Goal: Task Accomplishment & Management: Complete application form

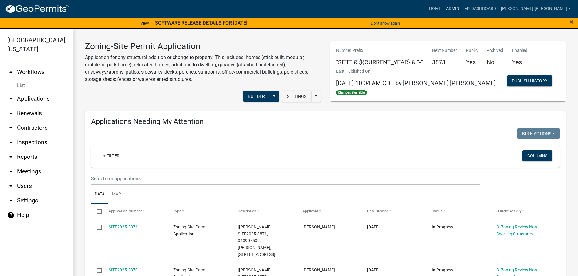
click at [462, 7] on link "Admin" at bounding box center [453, 9] width 18 height 12
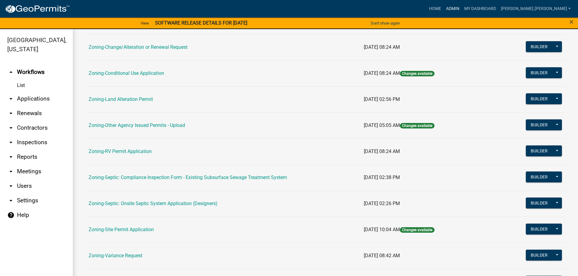
scroll to position [189, 0]
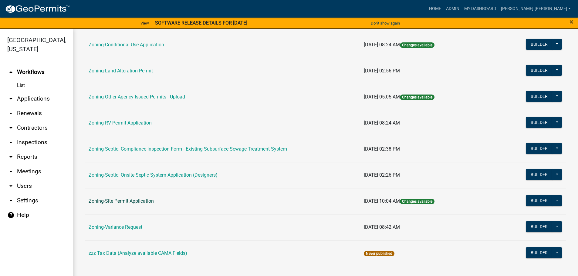
click at [129, 202] on link "Zoning-Site Permit Application" at bounding box center [121, 201] width 65 height 6
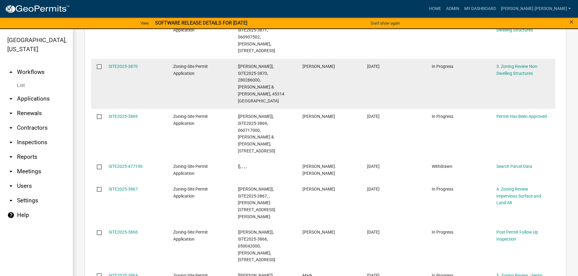
scroll to position [485, 0]
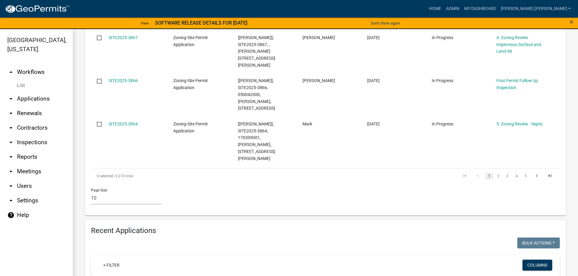
drag, startPoint x: 136, startPoint y: 227, endPoint x: 134, endPoint y: 221, distance: 6.5
type input "060676000"
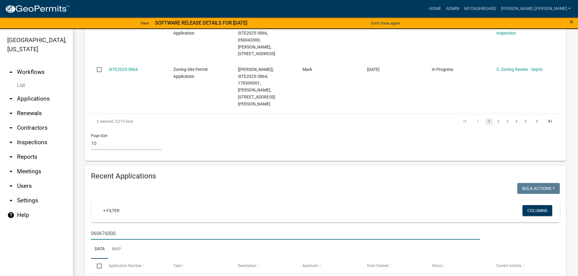
scroll to position [540, 0]
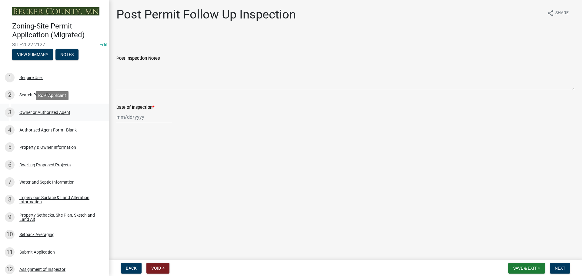
click at [44, 111] on div "Owner or Authorized Agent" at bounding box center [44, 112] width 51 height 4
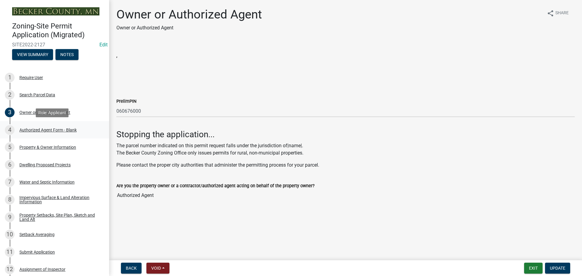
click at [44, 128] on div "Authorized Agent Form - Blank" at bounding box center [47, 130] width 57 height 4
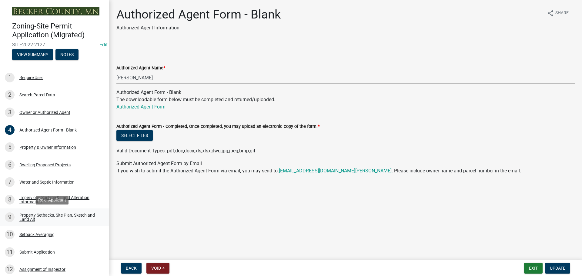
click at [56, 216] on div "Property Setbacks, Site Plan, Sketch and Land Alt" at bounding box center [59, 217] width 80 height 8
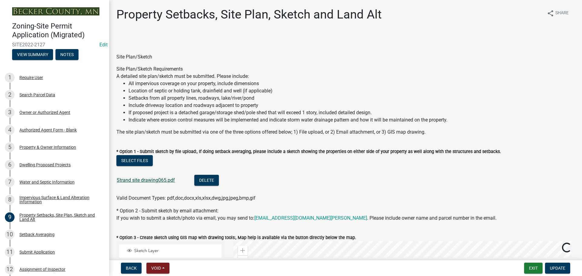
click at [157, 181] on link "Strand site drawing065.pdf" at bounding box center [146, 180] width 58 height 6
click at [534, 272] on button "Exit" at bounding box center [534, 268] width 19 height 11
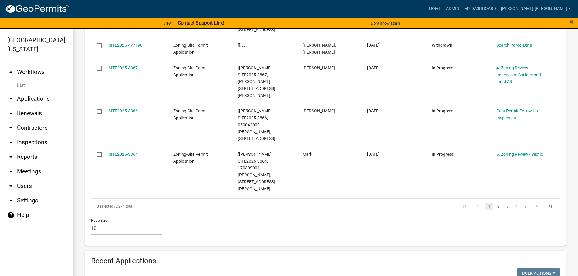
scroll to position [607, 0]
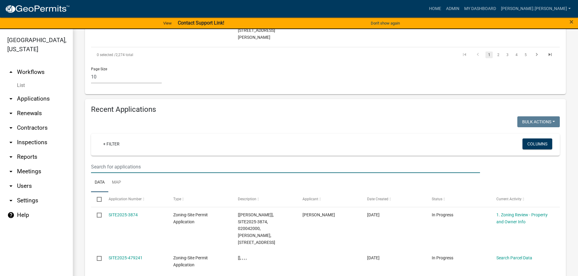
click at [188, 161] on input "text" at bounding box center [285, 167] width 389 height 12
type input "100127000"
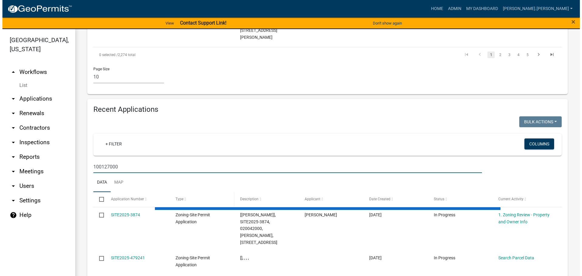
scroll to position [563, 0]
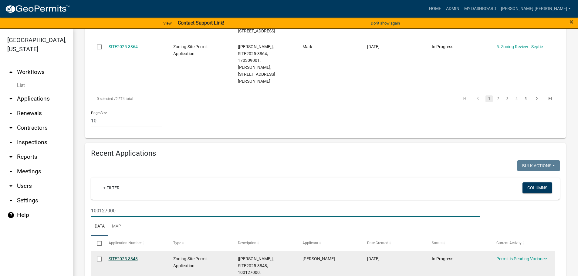
click at [117, 257] on link "SITE2025-3848" at bounding box center [123, 259] width 29 height 5
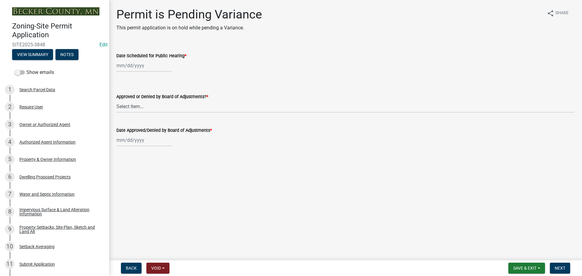
select select "9"
select select "2025"
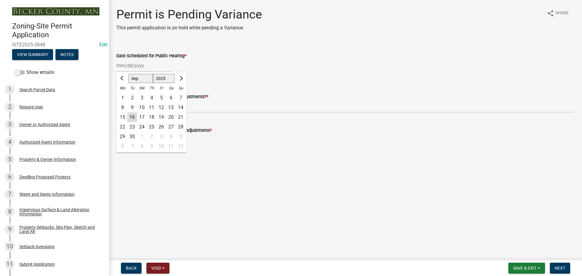
click at [140, 67] on div "Jan Feb Mar Apr May Jun Jul Aug Sep Oct Nov Dec 1525 1526 1527 1528 1529 1530 1…" at bounding box center [144, 65] width 56 height 12
click at [162, 147] on div "10" at bounding box center [162, 147] width 10 height 10
type input "10/10/2025"
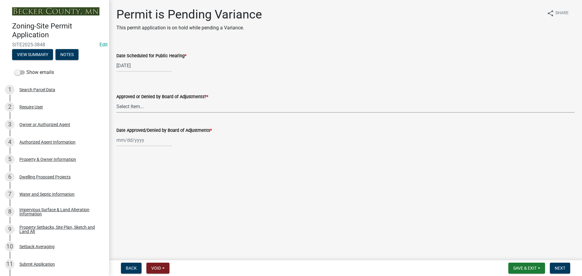
click at [126, 108] on select "Select Item... Approved Denied Tabled" at bounding box center [345, 106] width 459 height 12
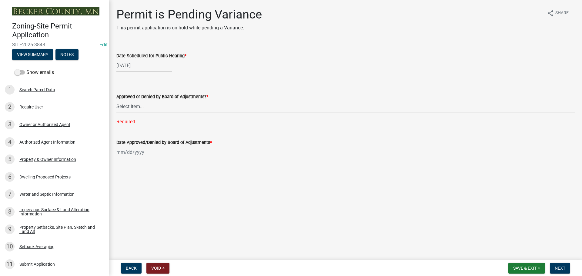
click at [135, 76] on wm-data-entity-input "Date Scheduled for Public Hearing * 10/10/2025" at bounding box center [345, 61] width 459 height 34
click at [44, 175] on div "Dwelling Proposed Projects" at bounding box center [44, 177] width 51 height 4
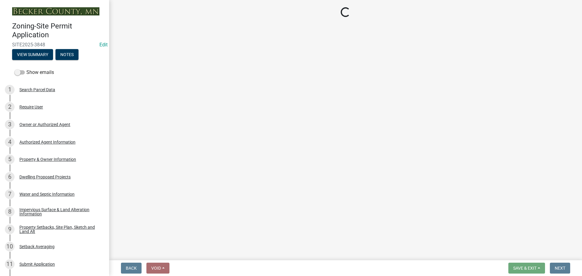
select select "5b8abcc6-67f7-49fb-8f25-c295ccc2b339"
select select "ba56d9f6-ced5-4c38-bdcc-33bfa85ac6de"
select select "f4ae0446-41fa-4afd-99aa-409617c58827"
select select "e13aacd2-5b16-46a8-9c16-26b3d7b1c810"
select select "e5b6e178-1d4e-46f3-8fba-19f7851c487a"
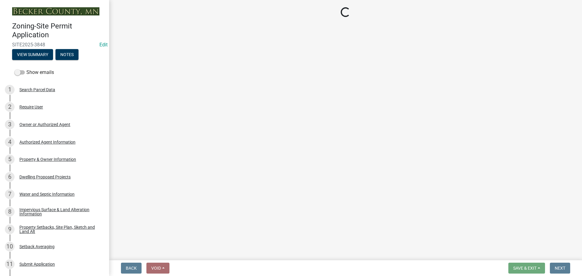
select select "1a903929-ca60-4f1e-8afa-8a841f04a978"
select select "c6a0a915-8859-4117-97a8-42e675f9bace"
select select "638dddef-31f4-4d73-b0b5-0ffc7b344434"
select select "43dc438e-12cf-4fa6-b4ef-a236ffc627d7"
select select "8786fdd2-7f96-462d-8069-e958fae6b9a0"
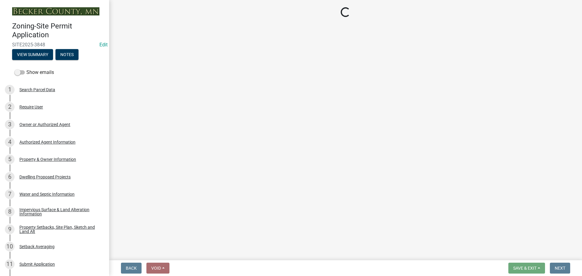
select select "256d326d-7a65-4b43-bb27-2952fbe4c534"
select select "75cb6c0c-1bab-4101-a7ce-eb87cbd598c1"
select select "b73c0820-a4c6-4370-a211-12dbb2d2833e"
select select "574dab0a-a2f9-4f32-a930-7f8884412bac"
select select "7f420323-49a9-4fd0-9441-05b3dc777552"
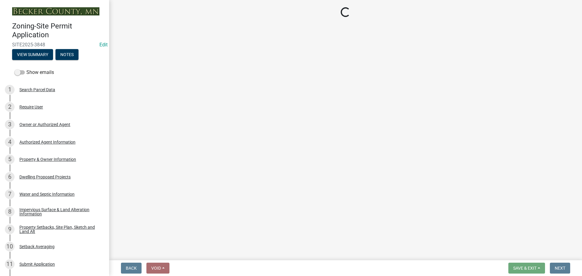
select select "ec305202-ae01-487b-b5e4-3a5aacc1e384"
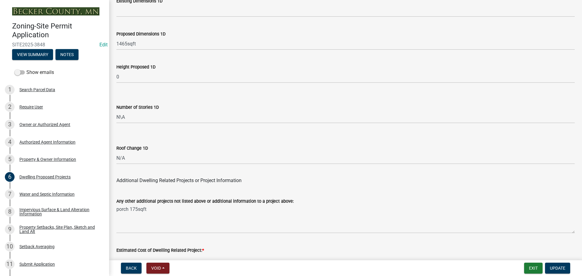
scroll to position [1455, 0]
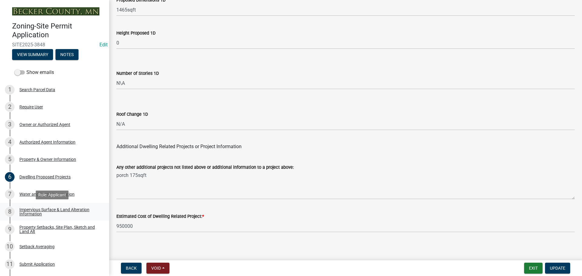
click at [62, 210] on div "Impervious Surface & Land Alteration Information" at bounding box center [59, 212] width 80 height 8
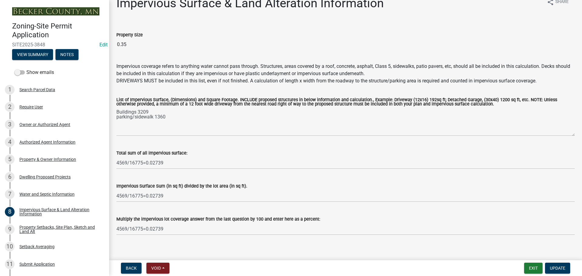
scroll to position [17, 0]
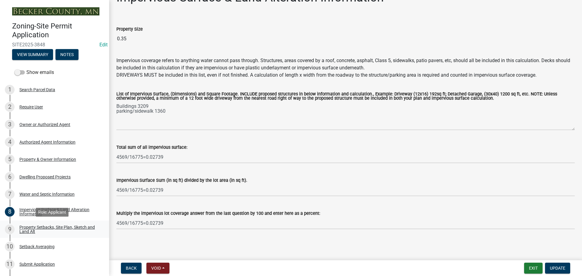
click at [66, 228] on div "Property Setbacks, Site Plan, Sketch and Land Alt" at bounding box center [59, 229] width 80 height 8
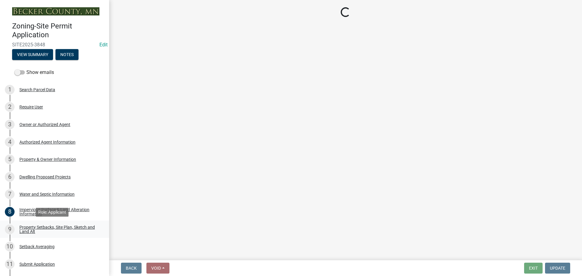
scroll to position [0, 0]
select select "7b13c63f-e699-4112-b373-98fbd28ec536"
select select "b827d36a-50e8-40dd-aeaa-a80d5c176b31"
select select "b56a4575-9846-47cf-8067-c59a4853da22"
select select "12f785fb-c378-4b18-841c-21c73dc99083"
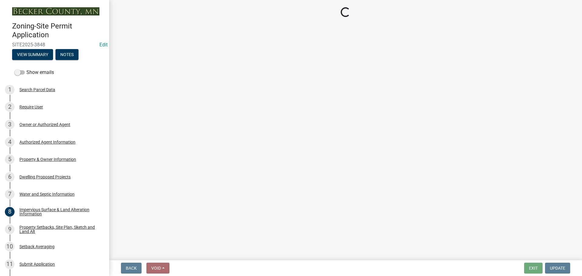
select select "12da6293-5841-4f5c-bd92-3658833964cd"
select select "27b2a8b4-abf6-463e-8c0c-7c5d2b4fe26f"
select select "5ad4ab64-b44e-481c-9000-9e5907aa74e1"
select select "e019de12-4845-45f2-ad10-5fb76eee0e55"
select select "c8b8ea71-7088-4e87-a493-7bc88cc2835b"
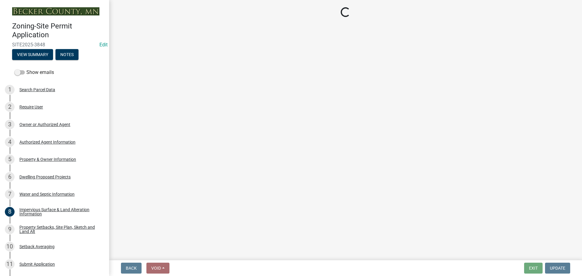
select select "133211ff-91ce-4a0a-9235-b48a7e2069a0"
select select "f51aecae-0421-4f67-bd2d-0cff8a85c7cd"
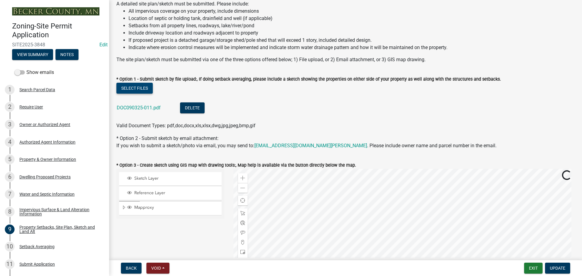
scroll to position [61, 0]
click at [136, 106] on link "DOC090325-011.pdf" at bounding box center [139, 108] width 44 height 6
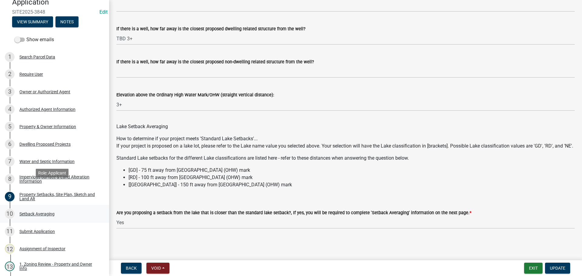
scroll to position [91, 0]
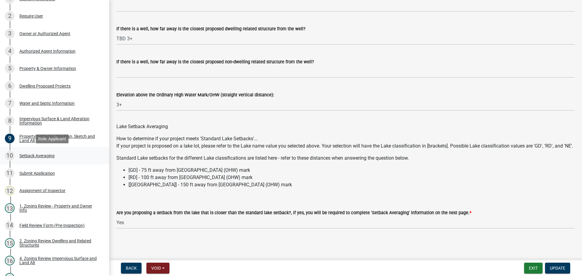
click at [47, 155] on div "Setback Averaging" at bounding box center [36, 156] width 35 height 4
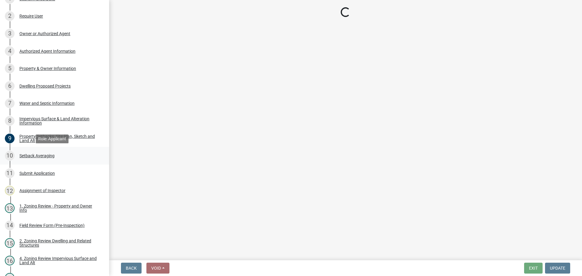
scroll to position [0, 0]
select select "329572f6-75bd-4676-be69-7dda04ea5a2b"
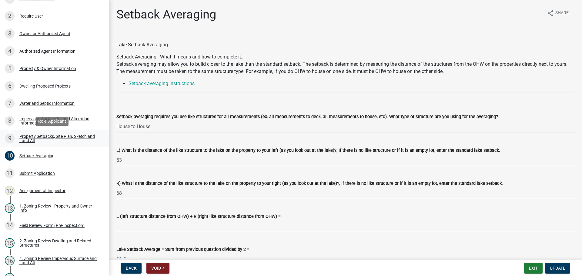
click at [62, 134] on div "Property Setbacks, Site Plan, Sketch and Land Alt" at bounding box center [59, 138] width 80 height 8
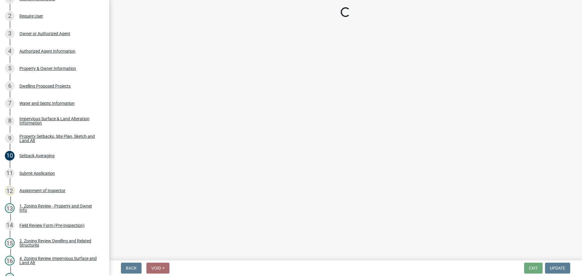
select select "7b13c63f-e699-4112-b373-98fbd28ec536"
select select "b827d36a-50e8-40dd-aeaa-a80d5c176b31"
select select "b56a4575-9846-47cf-8067-c59a4853da22"
select select "12f785fb-c378-4b18-841c-21c73dc99083"
select select "12da6293-5841-4f5c-bd92-3658833964cd"
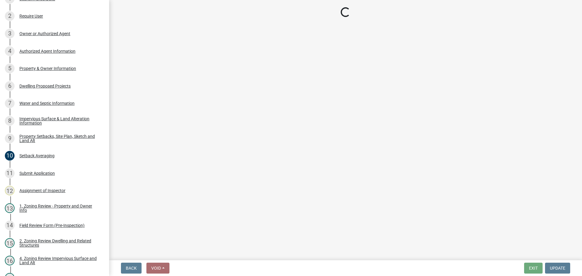
select select "27b2a8b4-abf6-463e-8c0c-7c5d2b4fe26f"
select select "5ad4ab64-b44e-481c-9000-9e5907aa74e1"
select select "e019de12-4845-45f2-ad10-5fb76eee0e55"
select select "c8b8ea71-7088-4e87-a493-7bc88cc2835b"
select select "133211ff-91ce-4a0a-9235-b48a7e2069a0"
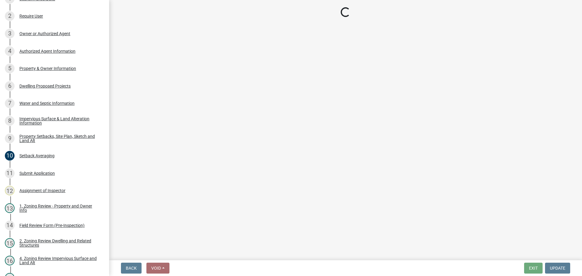
select select "f51aecae-0421-4f67-bd2d-0cff8a85c7cd"
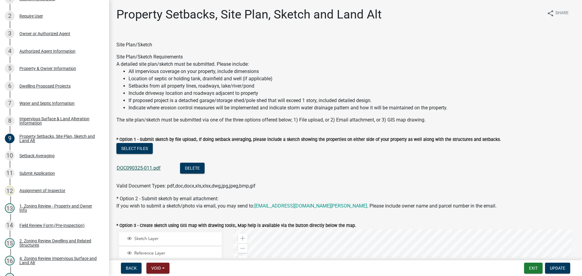
click at [145, 168] on link "DOC090325-011.pdf" at bounding box center [139, 168] width 44 height 6
click at [531, 268] on button "Exit" at bounding box center [534, 268] width 19 height 11
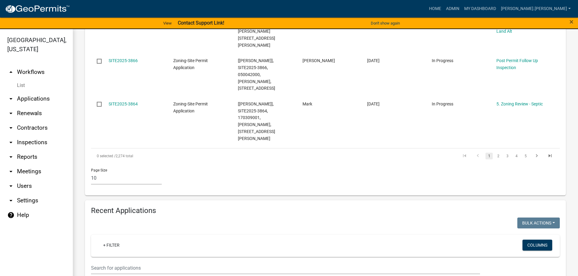
scroll to position [516, 0]
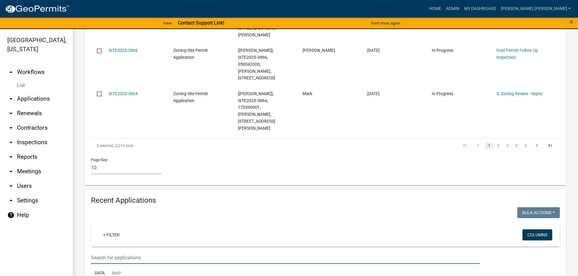
click at [165, 252] on input "text" at bounding box center [285, 258] width 389 height 12
type input "170929000"
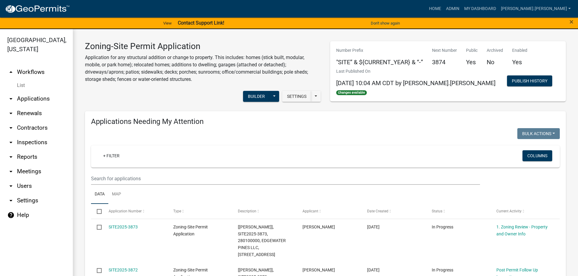
scroll to position [607, 0]
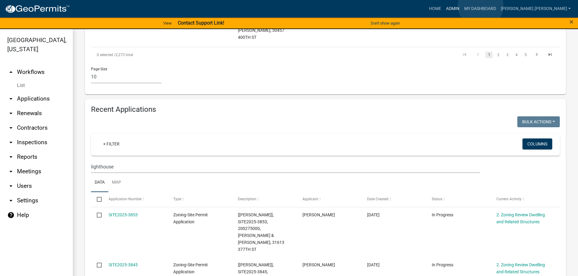
drag, startPoint x: 481, startPoint y: 5, endPoint x: 477, endPoint y: 6, distance: 3.1
click at [462, 5] on link "Admin" at bounding box center [453, 9] width 18 height 12
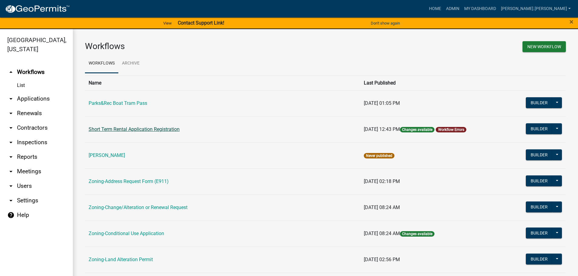
click at [106, 129] on link "Short Term Rental Application Registration" at bounding box center [134, 130] width 91 height 6
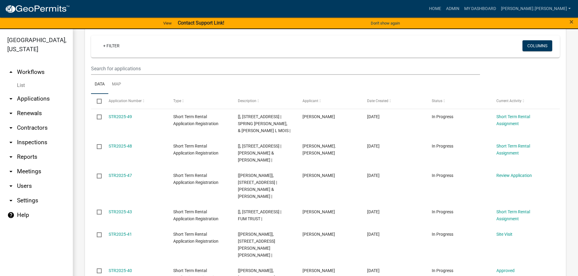
scroll to position [104, 0]
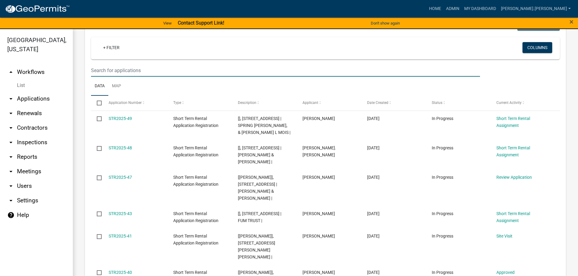
click at [150, 70] on input "text" at bounding box center [285, 70] width 389 height 12
click at [206, 91] on ul "Data Map" at bounding box center [325, 86] width 469 height 19
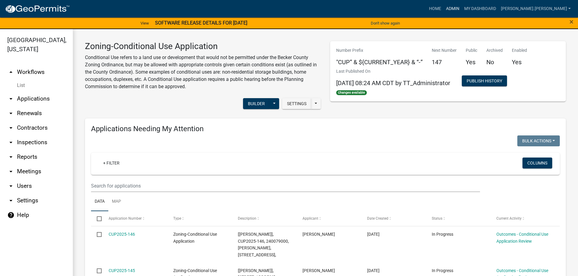
click at [462, 8] on link "Admin" at bounding box center [453, 9] width 18 height 12
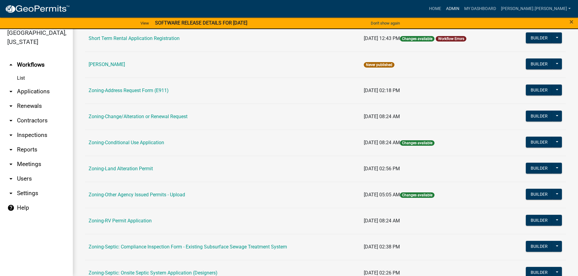
scroll to position [182, 0]
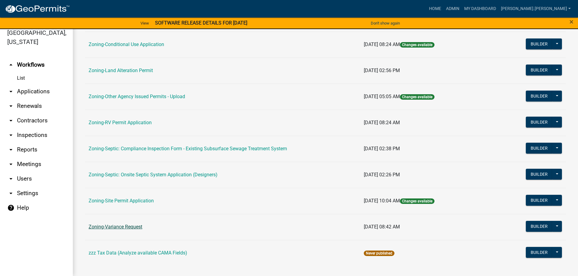
click at [136, 227] on link "Zoning-Variance Request" at bounding box center [116, 227] width 54 height 6
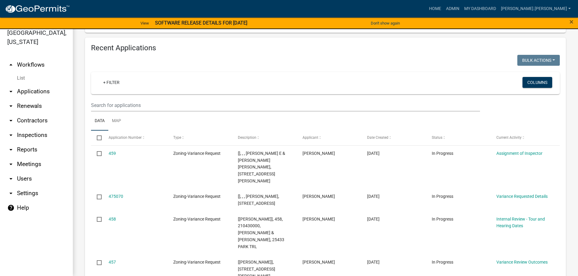
scroll to position [544, 0]
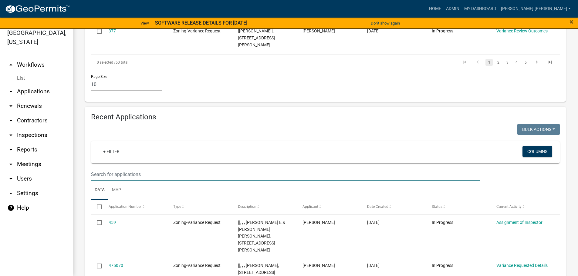
click at [103, 168] on input "text" at bounding box center [285, 174] width 389 height 12
type input "100127000"
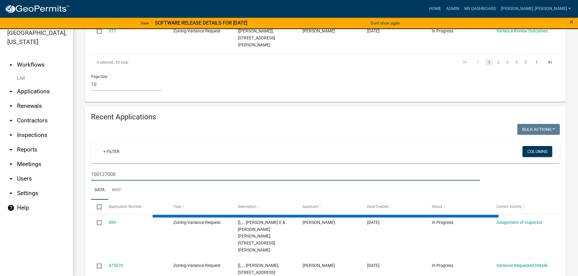
scroll to position [527, 0]
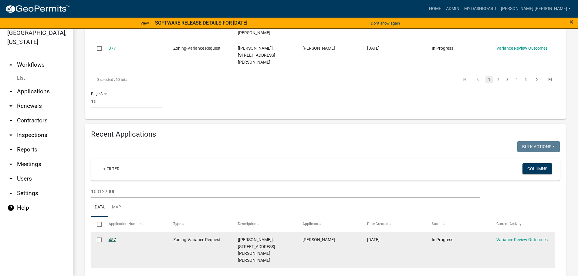
click at [111, 238] on link "457" at bounding box center [112, 240] width 7 height 5
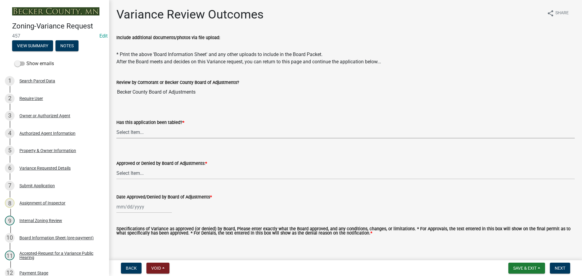
click at [130, 133] on select "Select Item... Not tabled Tabled at Board of Adjustments" at bounding box center [345, 132] width 459 height 12
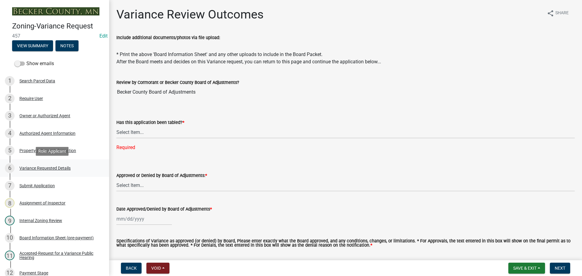
click at [55, 172] on div "6 Variance Requested Details" at bounding box center [52, 169] width 95 height 10
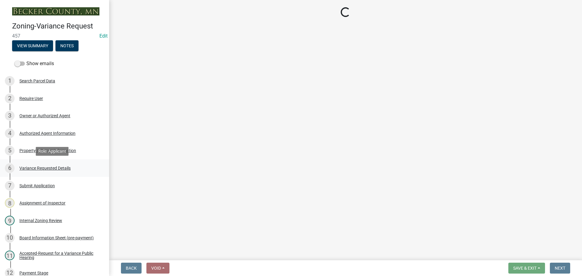
select select "edc6b78d-c029-41a6-a436-e6f76b5f0855"
select select "a5c6235c-6fe0-43e3-9b64-f3566618e99d"
select select "bb2b5e43-03c1-4874-9abf-a65f400af928"
select select "8ea3e6c3-8fed-4904-aa20-2f643744aa0c"
select select "860afd09-da87-482b-bca4-413f5cf53582"
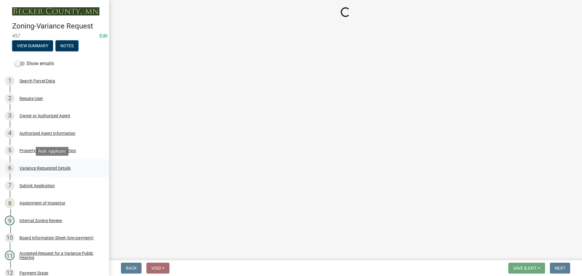
select select "ee8740c3-f4d5-48cf-ad42-c8f7342b480c"
select select "1aa51e34-4f0a-4095-a3f3-287665056048"
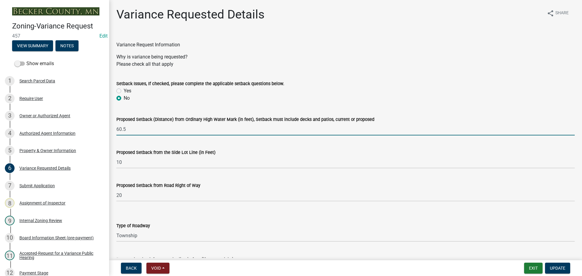
click at [166, 128] on input "60.5" at bounding box center [345, 129] width 459 height 12
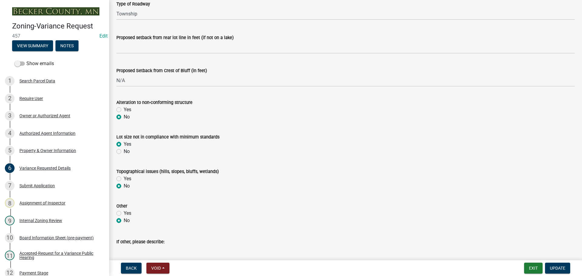
scroll to position [243, 0]
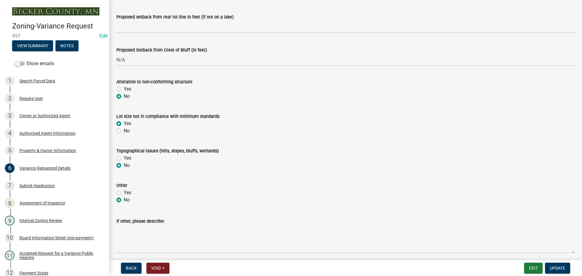
type input "60.5 (Allowed per setback averaging)"
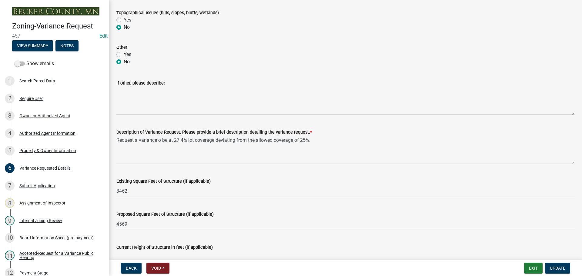
scroll to position [394, 0]
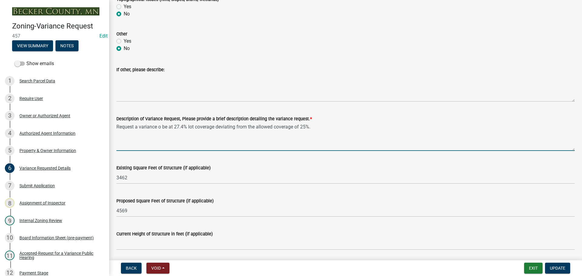
click at [331, 126] on textarea "Request a variance o be at 27.4% lot coverage deviating from the allowed covera…" at bounding box center [345, 137] width 459 height 29
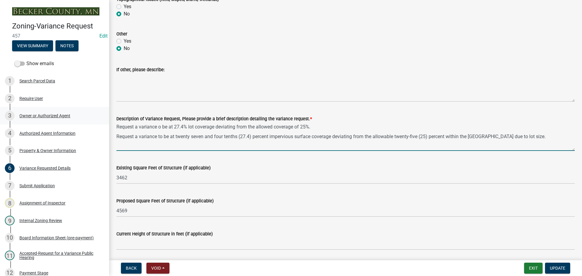
drag, startPoint x: 312, startPoint y: 127, endPoint x: 100, endPoint y: 119, distance: 212.5
click at [103, 121] on div "Zoning-Variance Request 457 Edit View Summary Notes Show emails 1 Search Parcel…" at bounding box center [291, 138] width 582 height 276
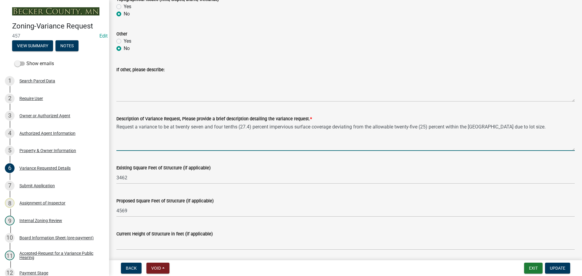
click at [116, 137] on textarea "Request a variance to be at twenty seven and four tenths (27.4) percent impervi…" at bounding box center [345, 137] width 459 height 29
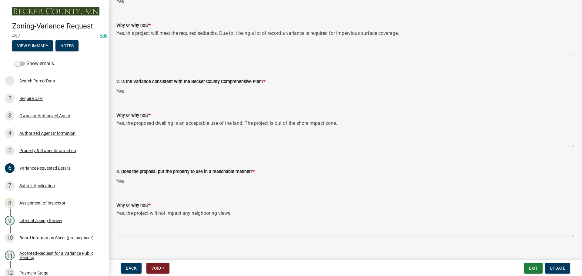
scroll to position [1031, 0]
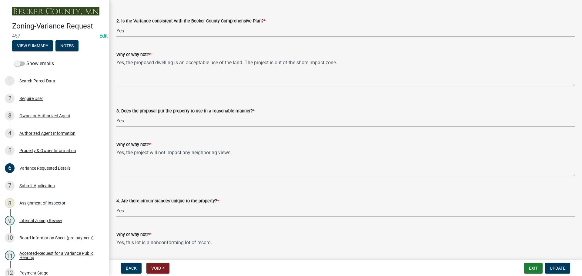
type textarea "Request a variance to be at twenty seven and four tenths (27.4) percent impervi…"
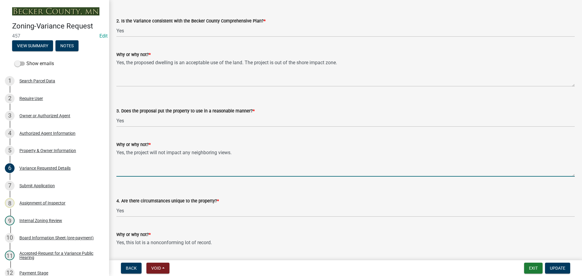
click at [149, 153] on textarea "Yes, the project will not impact any neighboring views." at bounding box center [345, 162] width 459 height 29
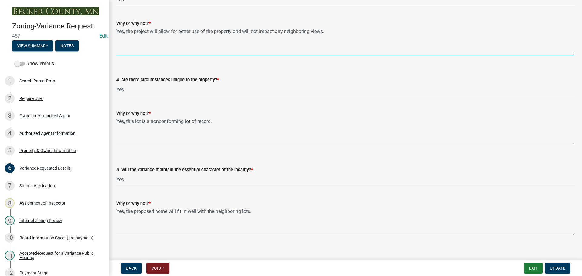
scroll to position [1267, 0]
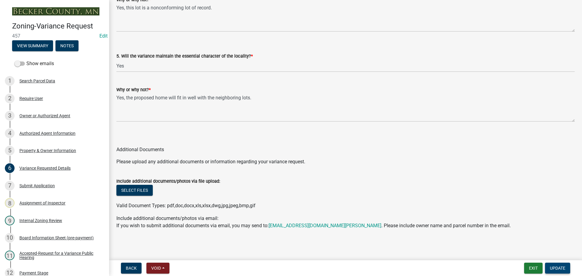
type textarea "Yes, the project will allow for better use of the property and will not impact …"
click at [558, 270] on span "Update" at bounding box center [557, 268] width 15 height 5
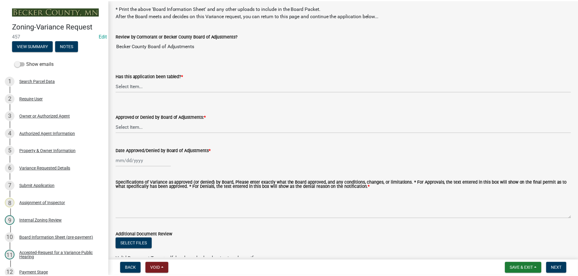
scroll to position [0, 0]
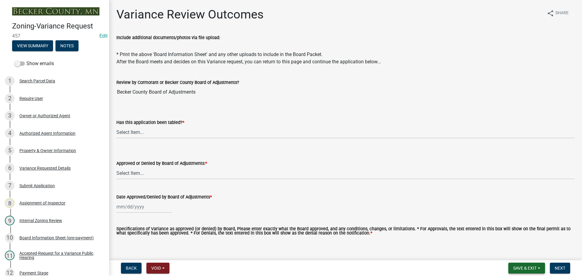
click at [518, 273] on button "Save & Exit" at bounding box center [527, 268] width 37 height 11
click at [514, 251] on button "Save & Exit" at bounding box center [521, 252] width 49 height 15
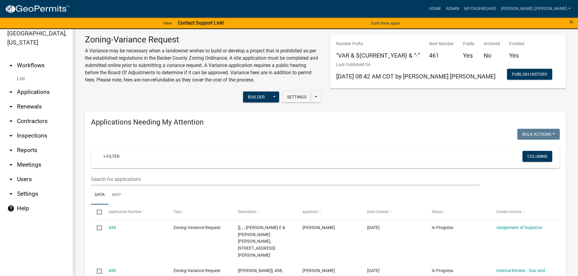
scroll to position [7, 0]
click at [353, 132] on div "Bulk Actions Void Expire Lock Withdraw" at bounding box center [445, 134] width 239 height 12
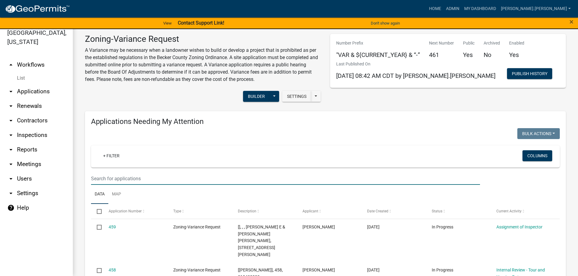
click at [400, 177] on input "text" at bounding box center [285, 179] width 389 height 12
click at [349, 155] on div "+ Filter" at bounding box center [248, 156] width 309 height 12
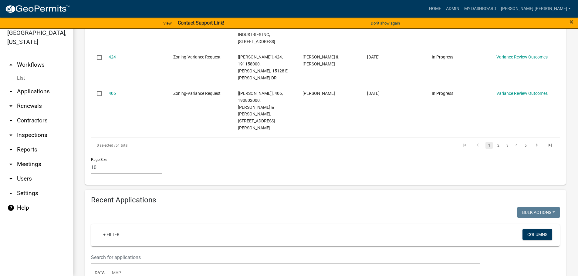
scroll to position [455, 0]
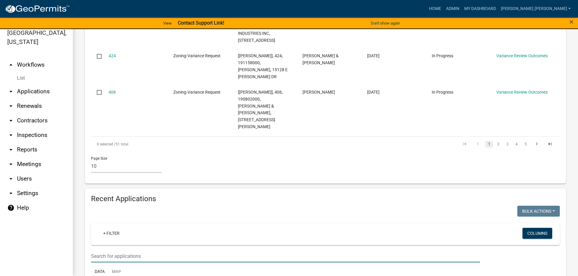
drag, startPoint x: 157, startPoint y: 214, endPoint x: 153, endPoint y: 209, distance: 5.8
click at [155, 250] on input "text" at bounding box center [285, 256] width 389 height 12
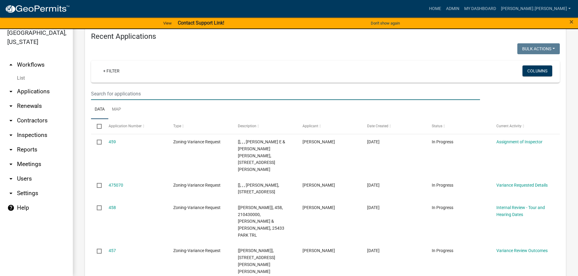
scroll to position [617, 0]
click at [180, 88] on input "text" at bounding box center [285, 94] width 389 height 12
type input "170929000"
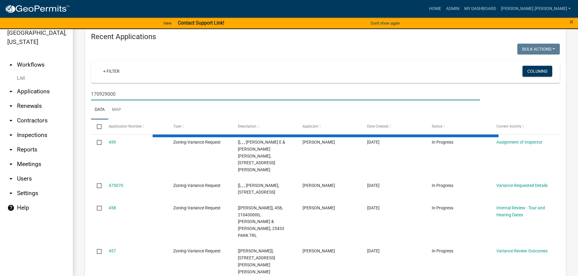
scroll to position [506, 0]
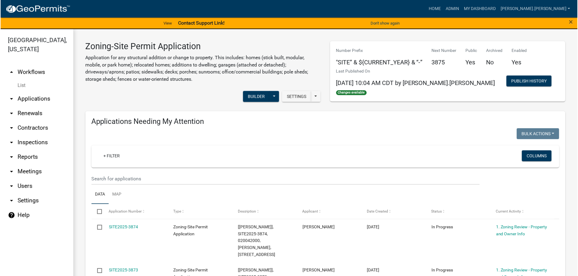
scroll to position [516, 0]
